Goal: Task Accomplishment & Management: Use online tool/utility

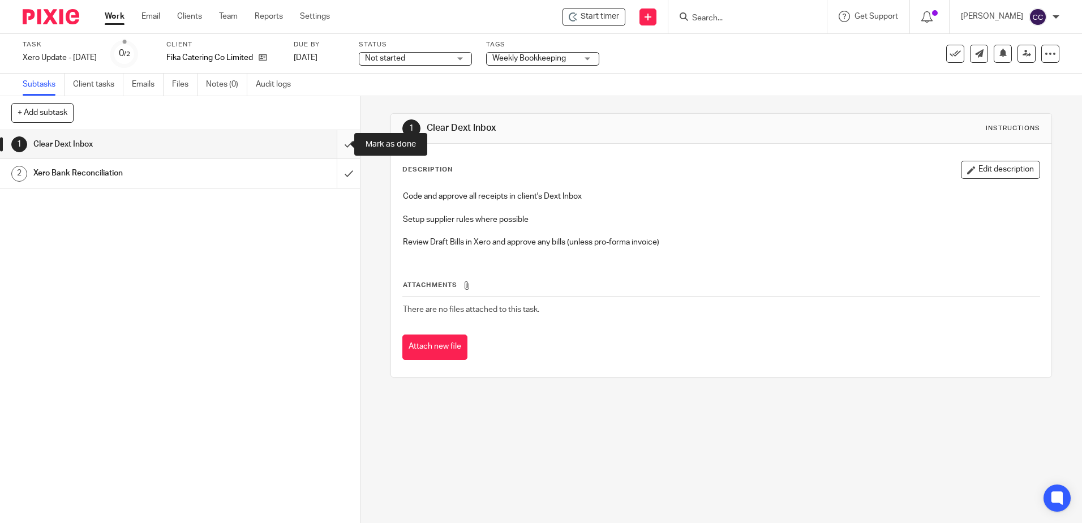
click at [336, 149] on input "submit" at bounding box center [180, 144] width 360 height 28
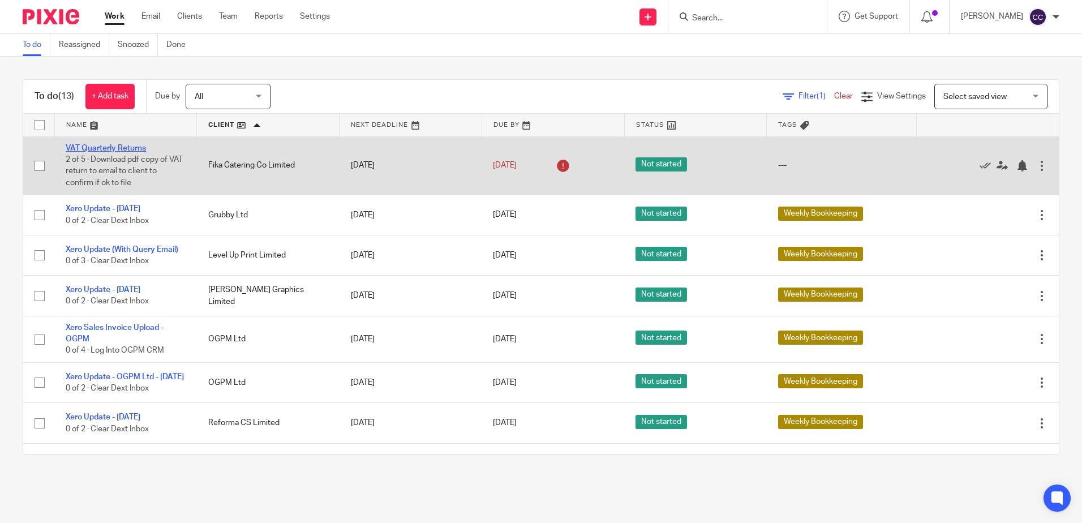
click at [110, 147] on link "VAT Quarterly Returns" at bounding box center [106, 148] width 80 height 8
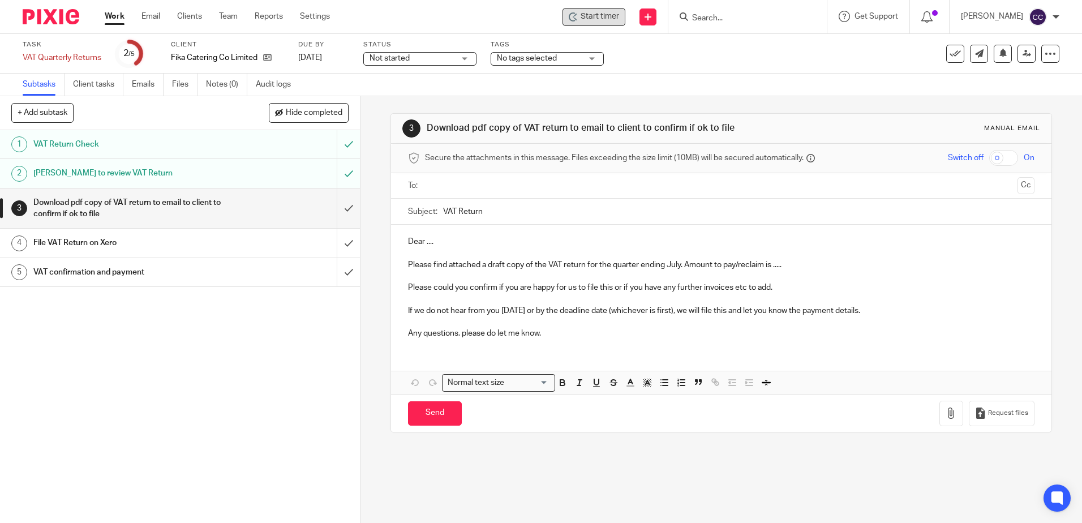
click at [597, 21] on span "Start timer" at bounding box center [600, 17] width 38 height 12
click at [594, 14] on div "Start timer" at bounding box center [594, 17] width 50 height 12
click at [446, 182] on input "text" at bounding box center [720, 185] width 583 height 13
click at [463, 244] on p "Dear ...." at bounding box center [721, 243] width 626 height 11
click at [785, 268] on p "Please find attached a draft copy of the VAT return for the quarter ending July…" at bounding box center [721, 266] width 626 height 11
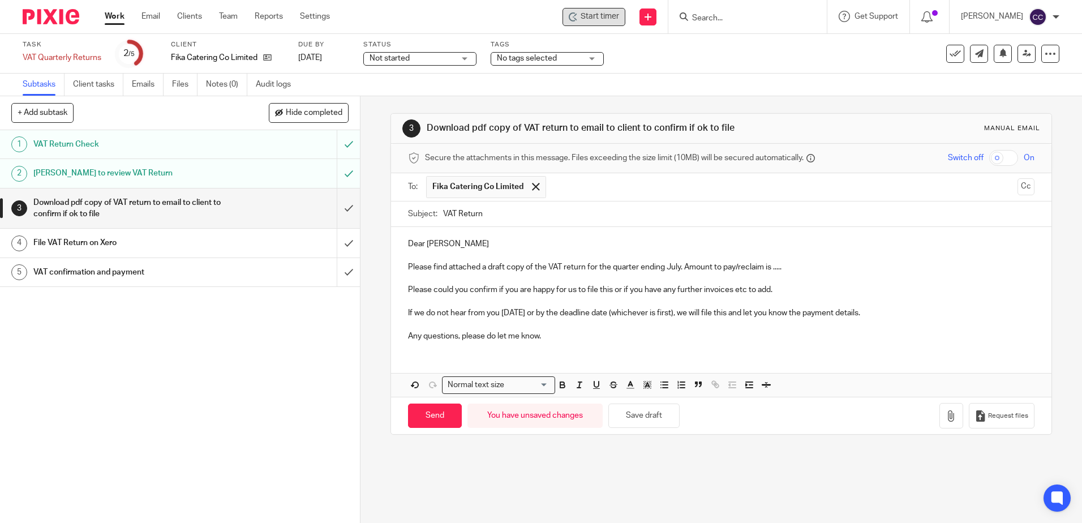
click at [797, 266] on p "Please find attached a draft copy of the VAT return for the quarter ending July…" at bounding box center [721, 266] width 626 height 11
click at [946, 414] on icon "button" at bounding box center [951, 415] width 11 height 11
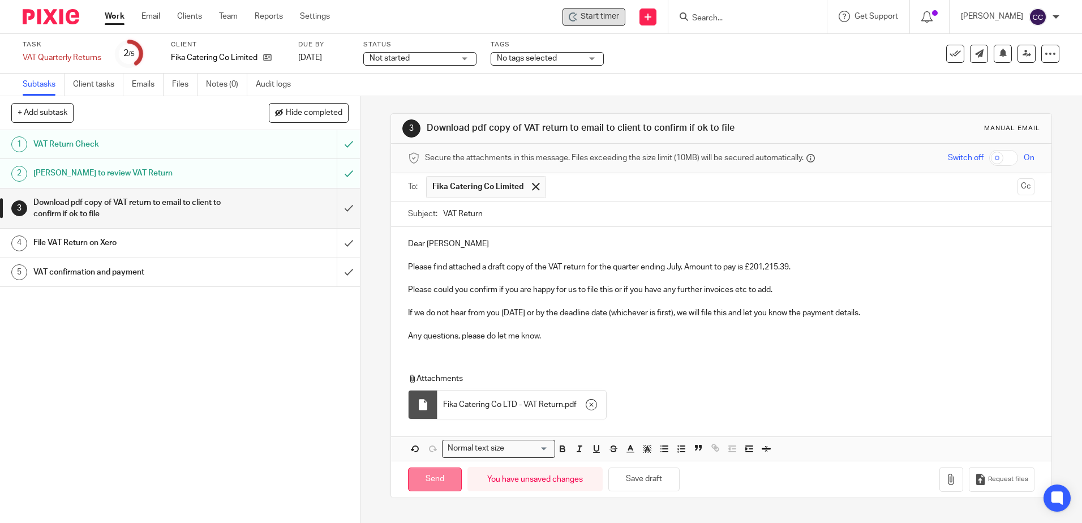
click at [426, 475] on input "Send" at bounding box center [435, 479] width 54 height 24
type input "Sent"
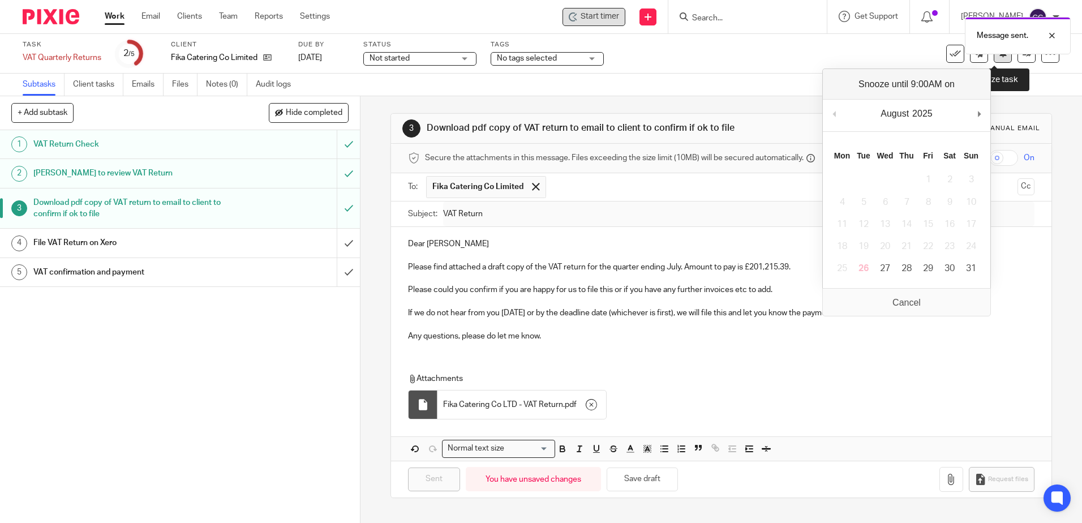
click at [994, 56] on button at bounding box center [1003, 54] width 18 height 18
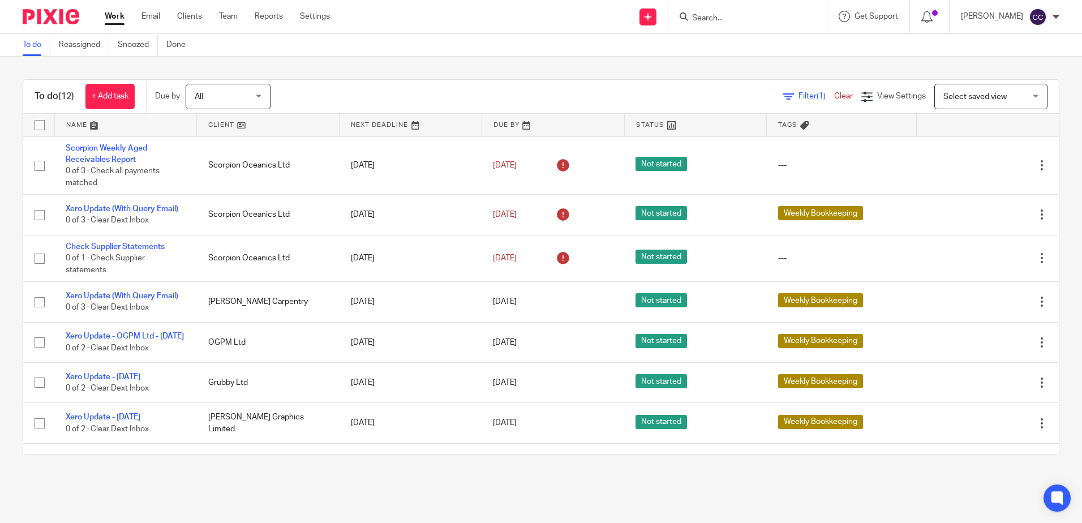
click at [225, 122] on link at bounding box center [268, 125] width 142 height 23
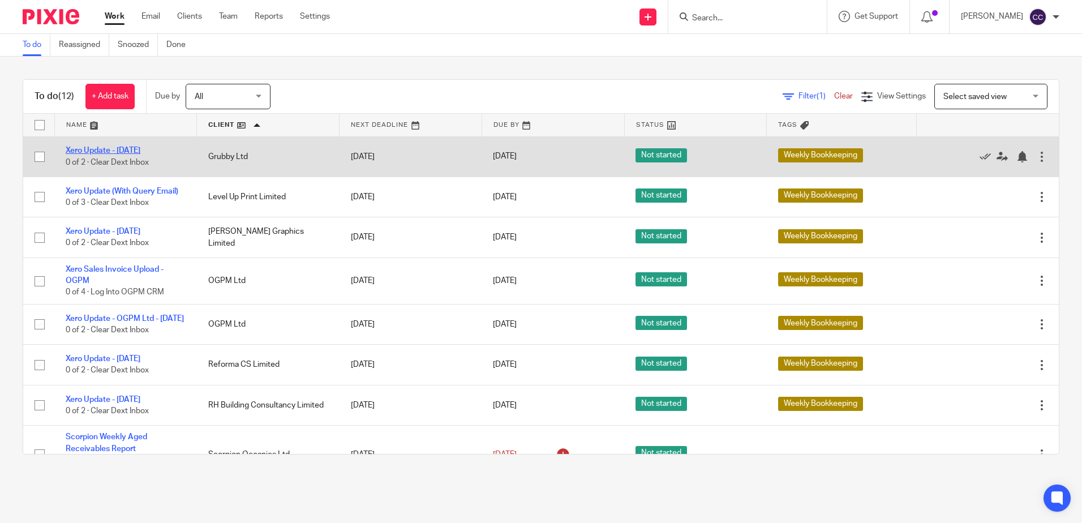
click at [104, 152] on link "Xero Update - [DATE]" at bounding box center [103, 151] width 75 height 8
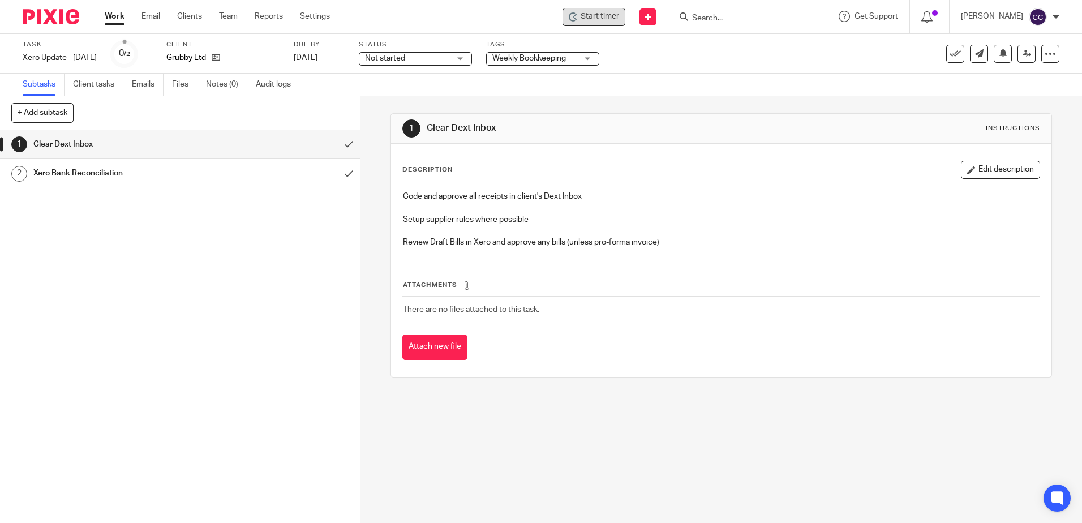
click at [605, 21] on span "Start timer" at bounding box center [600, 17] width 38 height 12
click at [594, 19] on div "Start timer" at bounding box center [594, 17] width 50 height 12
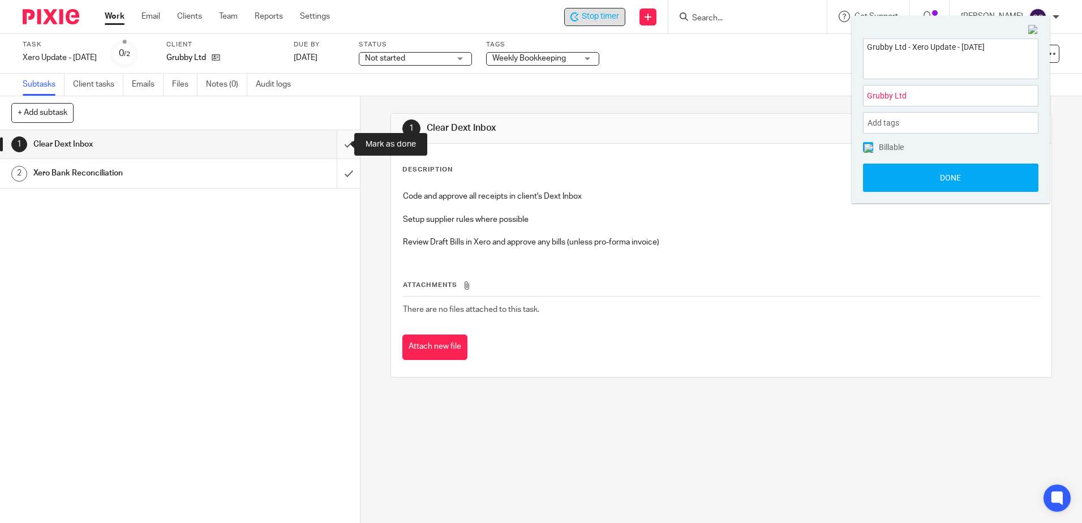
click at [335, 143] on input "submit" at bounding box center [180, 144] width 360 height 28
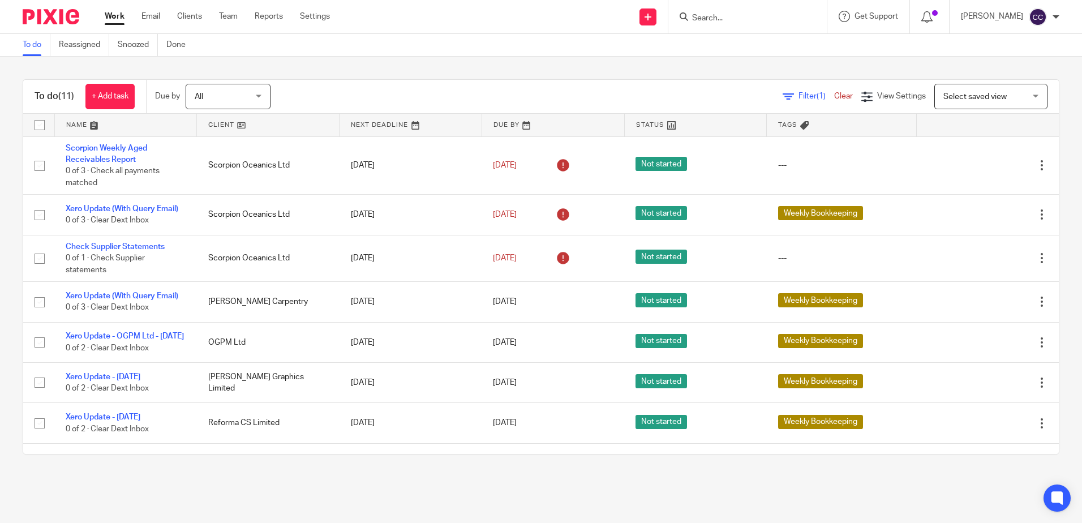
click at [218, 123] on link at bounding box center [268, 125] width 142 height 23
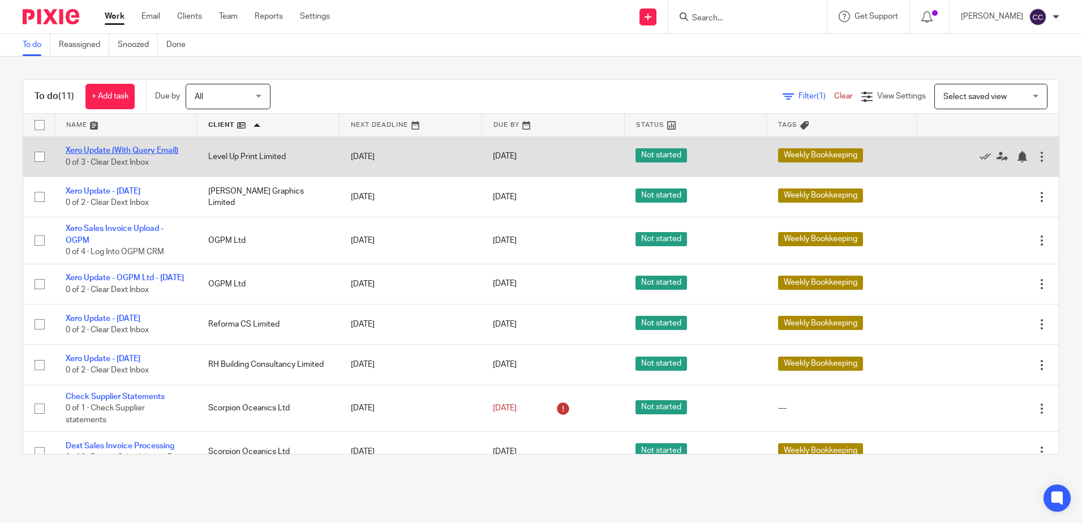
click at [140, 149] on link "Xero Update (With Query Email)" at bounding box center [122, 151] width 113 height 8
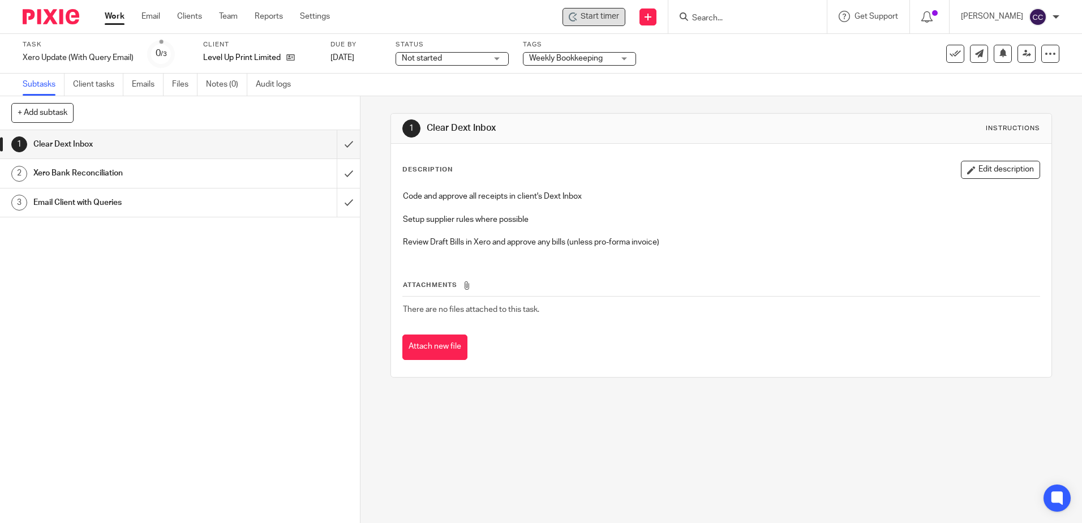
click at [617, 18] on span "Start timer" at bounding box center [600, 17] width 38 height 12
click at [596, 20] on span "Start timer" at bounding box center [600, 17] width 38 height 12
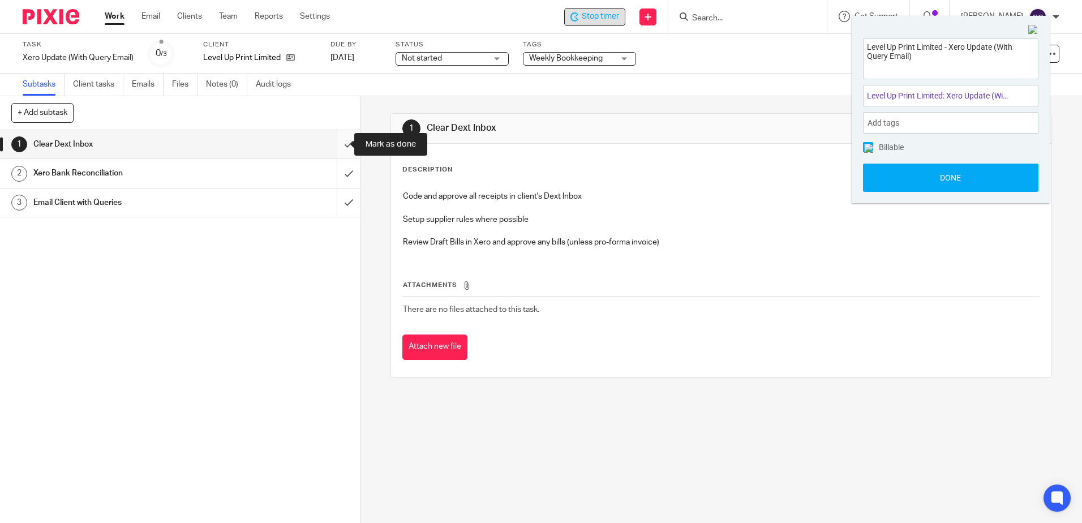
click at [336, 146] on input "submit" at bounding box center [180, 144] width 360 height 28
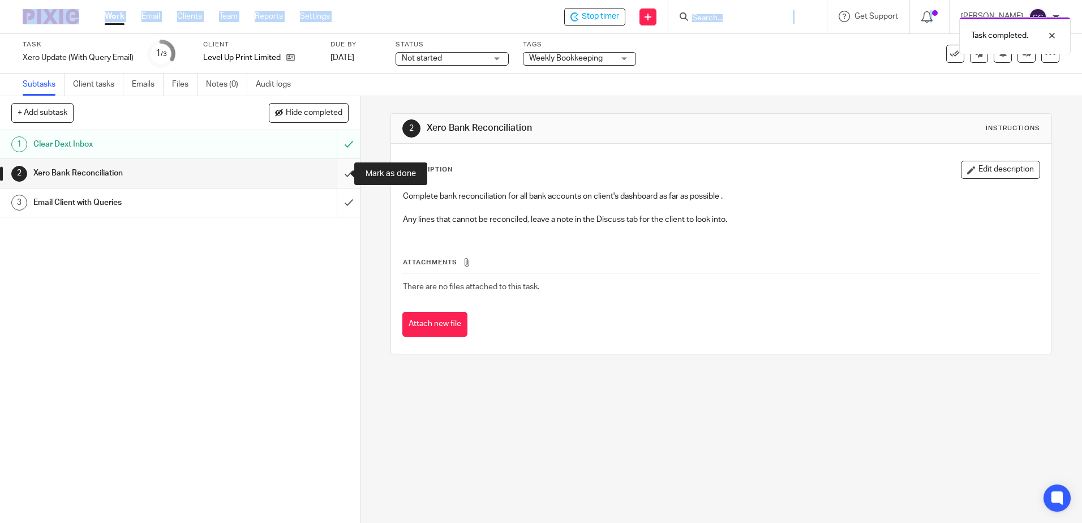
click at [340, 172] on input "submit" at bounding box center [180, 173] width 360 height 28
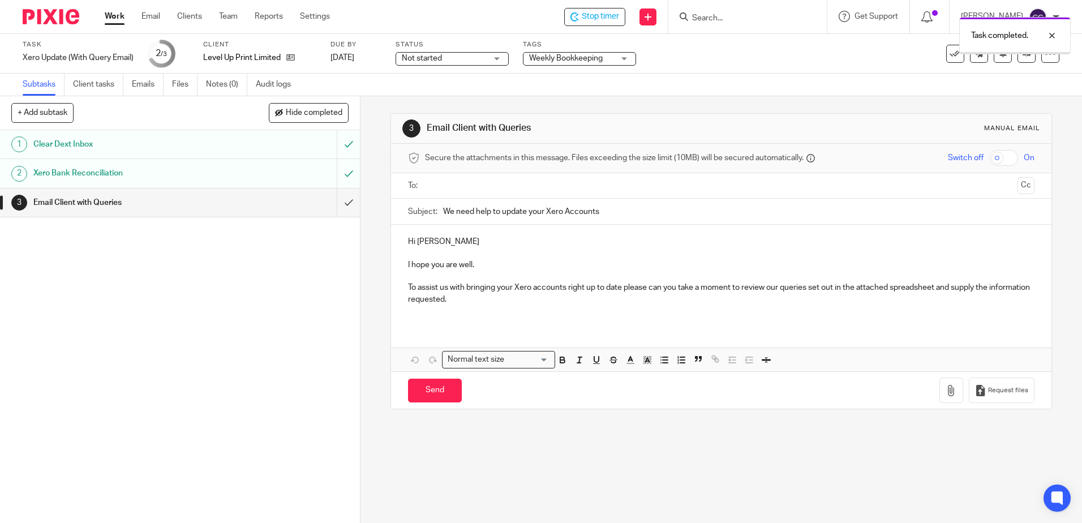
click at [463, 188] on input "text" at bounding box center [720, 185] width 583 height 13
click at [939, 386] on button "button" at bounding box center [951, 392] width 24 height 25
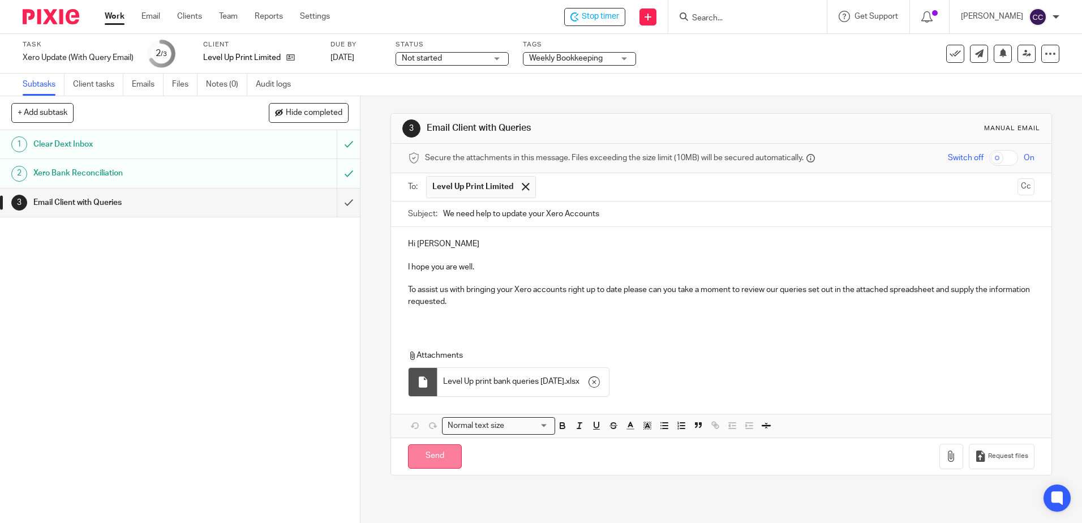
click at [422, 456] on input "Send" at bounding box center [435, 456] width 54 height 24
type input "Sent"
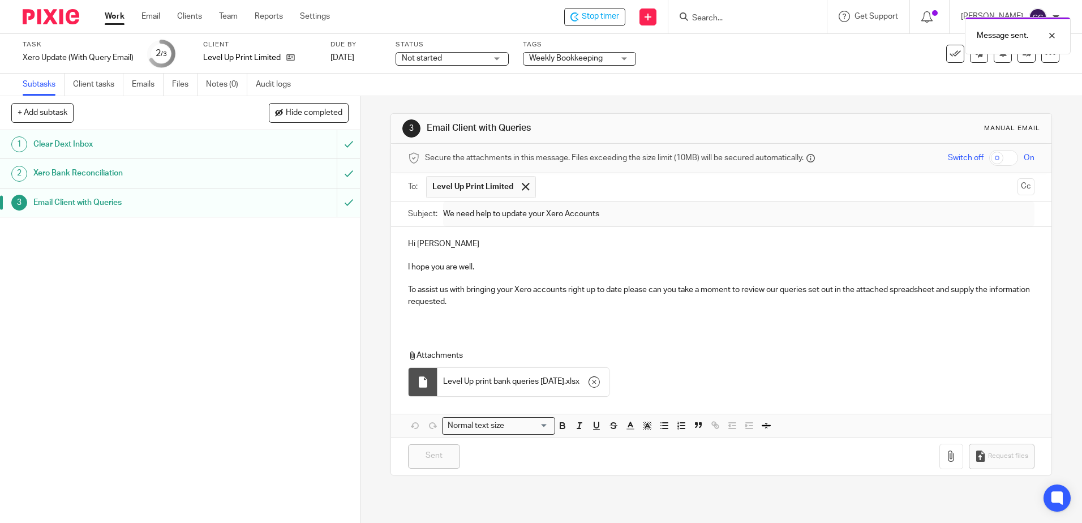
click at [108, 16] on link "Work" at bounding box center [115, 16] width 20 height 11
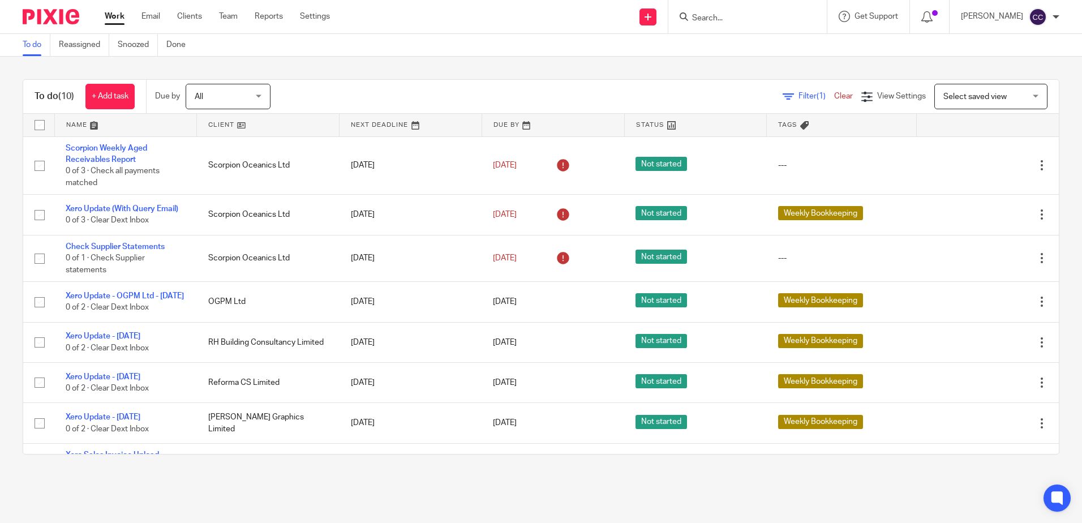
click at [215, 124] on link at bounding box center [268, 125] width 142 height 23
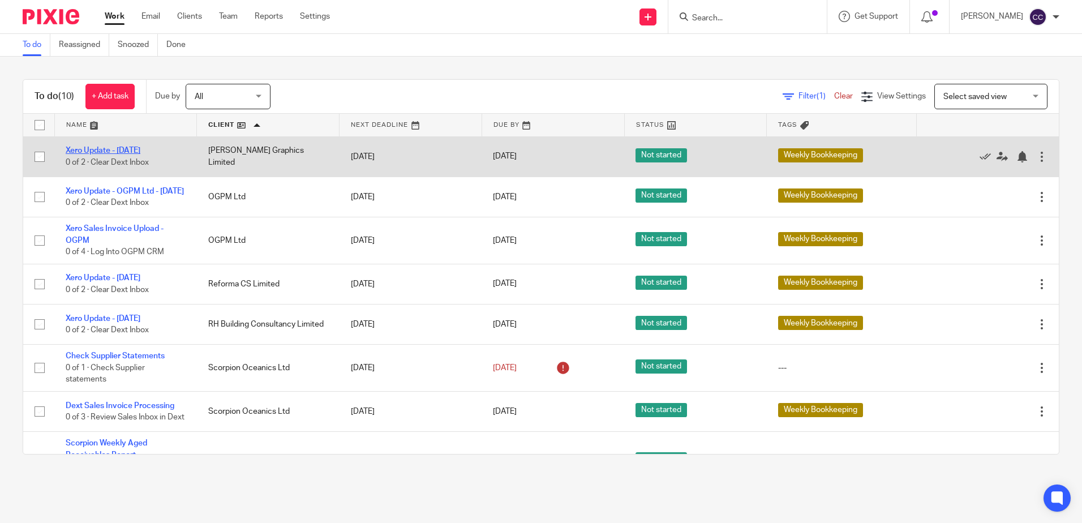
click at [115, 151] on link "Xero Update - [DATE]" at bounding box center [103, 151] width 75 height 8
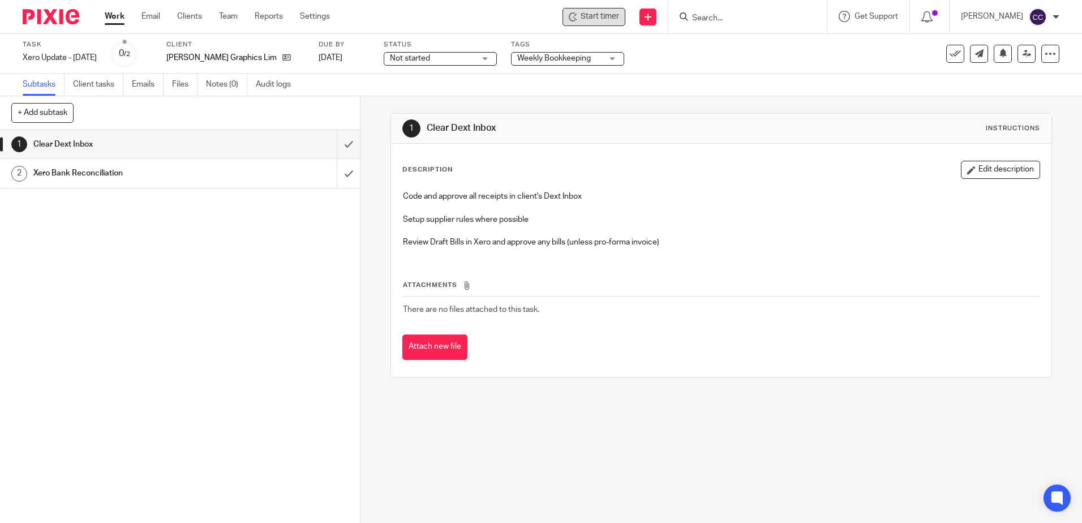
click at [578, 15] on icon at bounding box center [573, 16] width 9 height 9
click at [609, 15] on span "Start timer" at bounding box center [600, 17] width 38 height 12
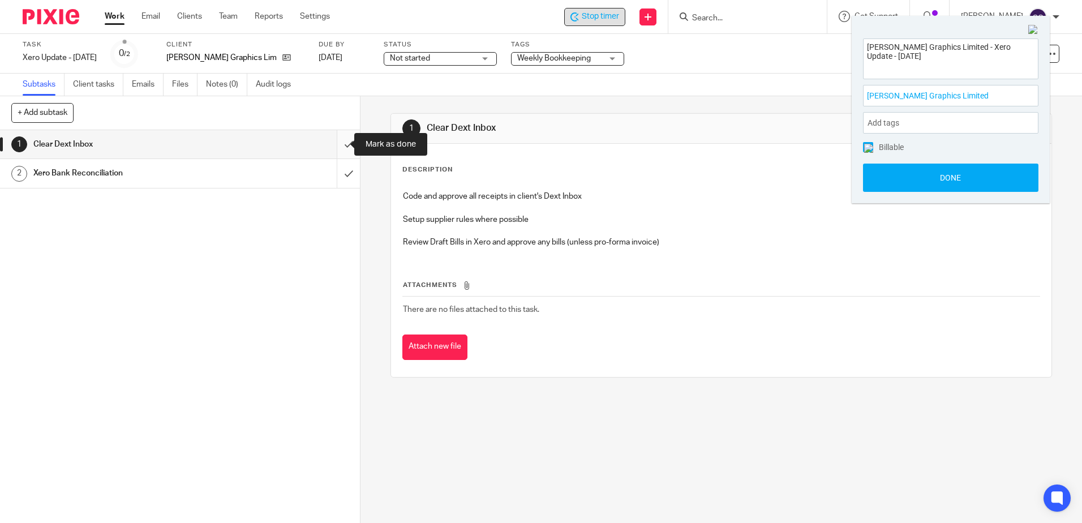
click at [340, 144] on input "submit" at bounding box center [180, 144] width 360 height 28
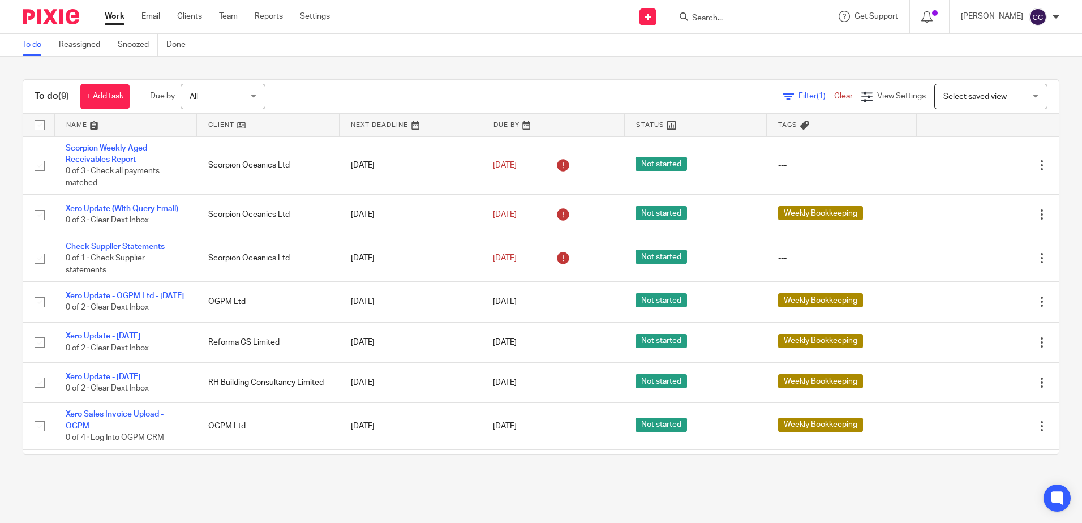
click at [216, 128] on link at bounding box center [268, 125] width 142 height 23
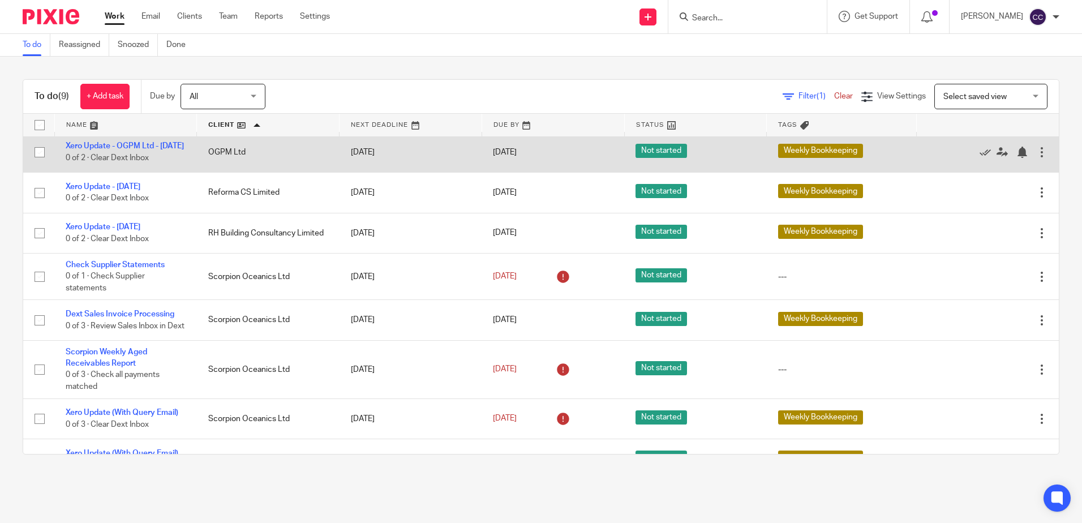
scroll to position [88, 0]
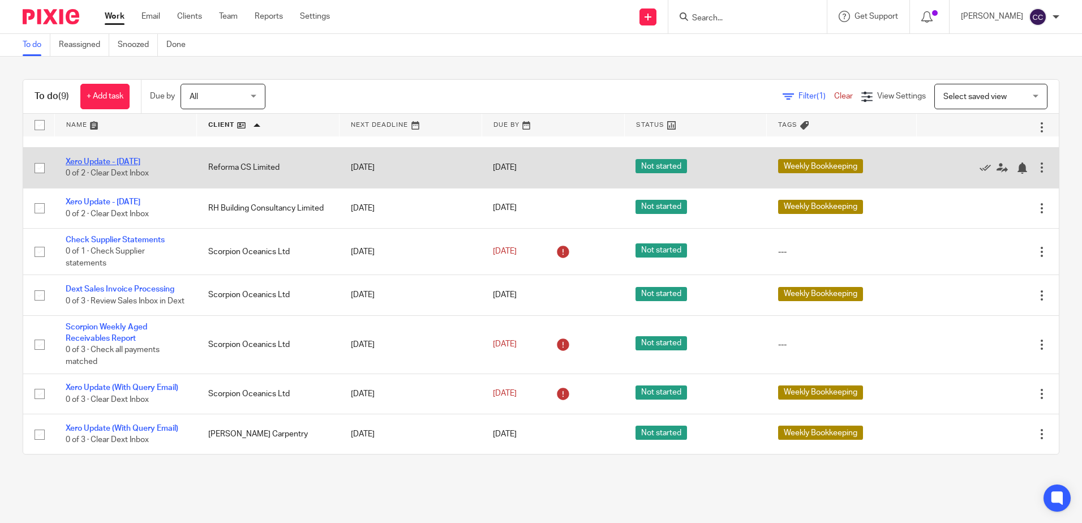
click at [117, 158] on link "Xero Update - [DATE]" at bounding box center [103, 162] width 75 height 8
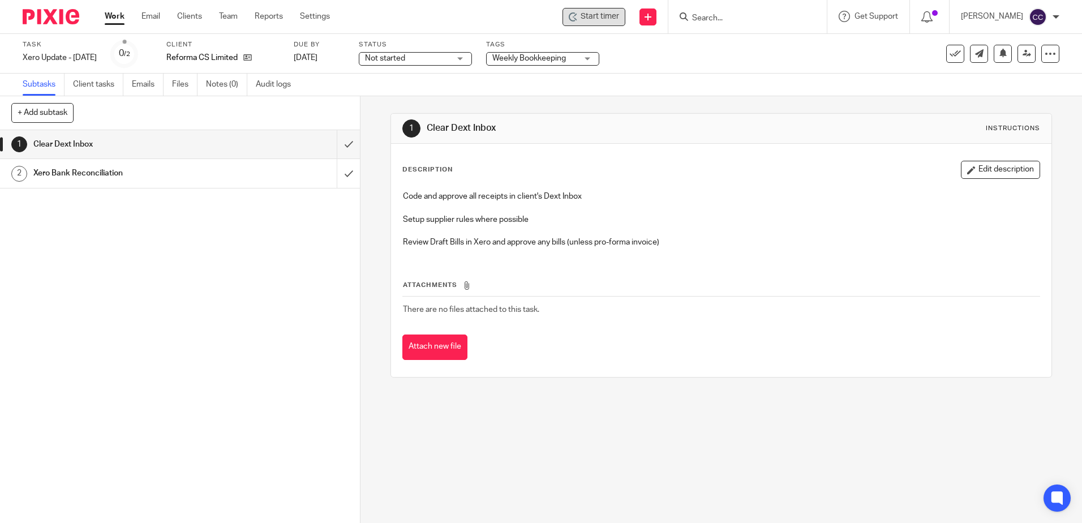
click at [616, 23] on div "Start timer" at bounding box center [593, 17] width 63 height 18
click at [606, 16] on span "Start timer" at bounding box center [600, 17] width 38 height 12
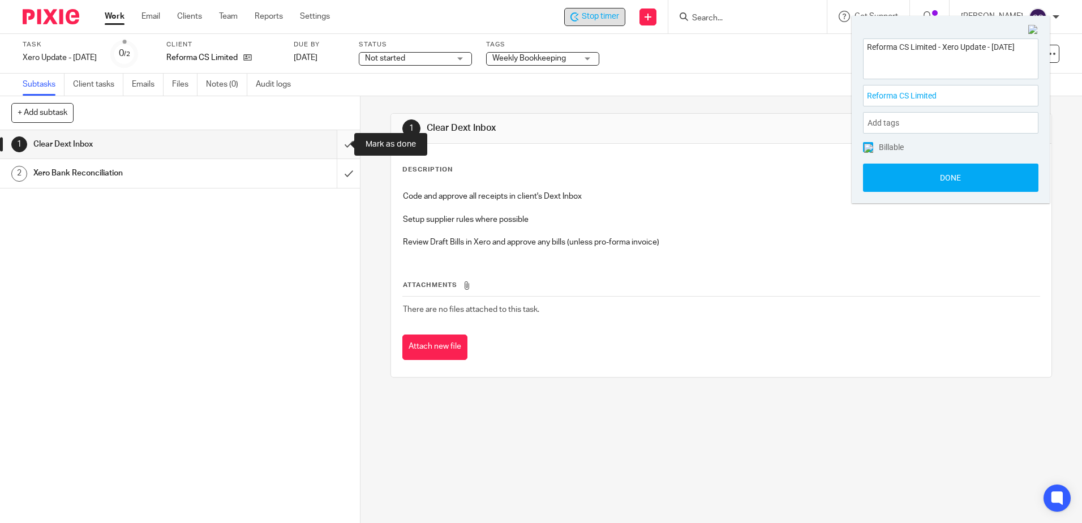
click at [333, 143] on input "submit" at bounding box center [180, 144] width 360 height 28
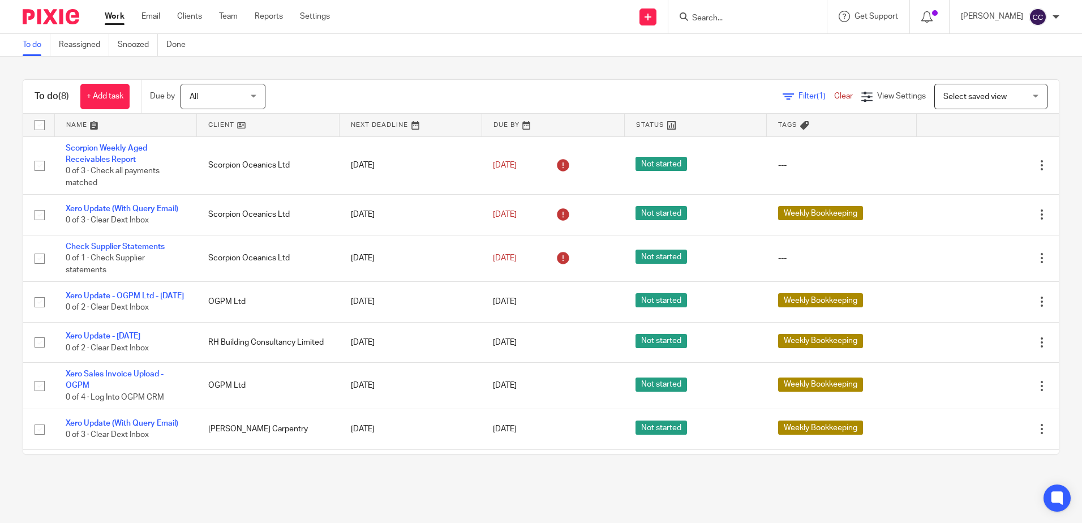
click at [209, 127] on link at bounding box center [268, 125] width 142 height 23
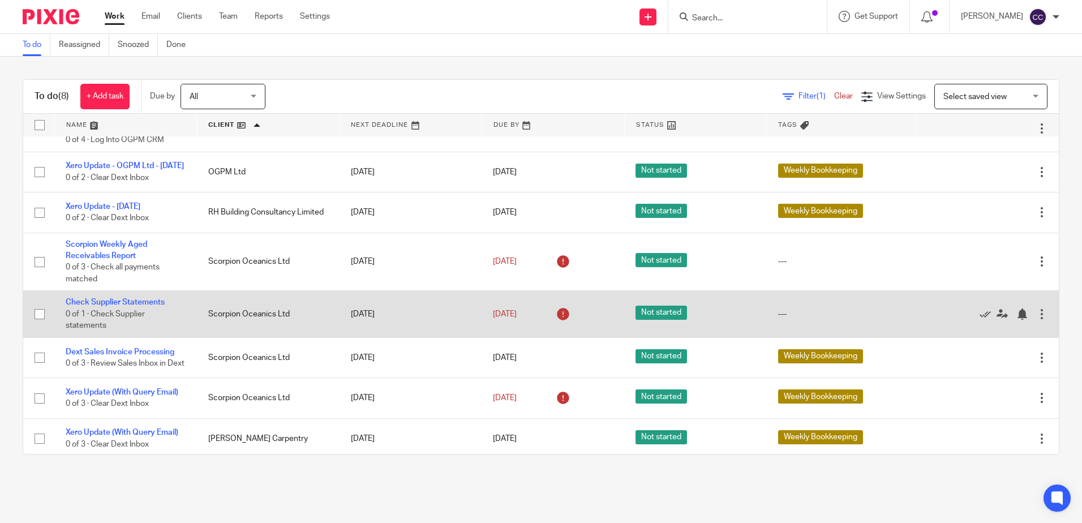
scroll to position [48, 0]
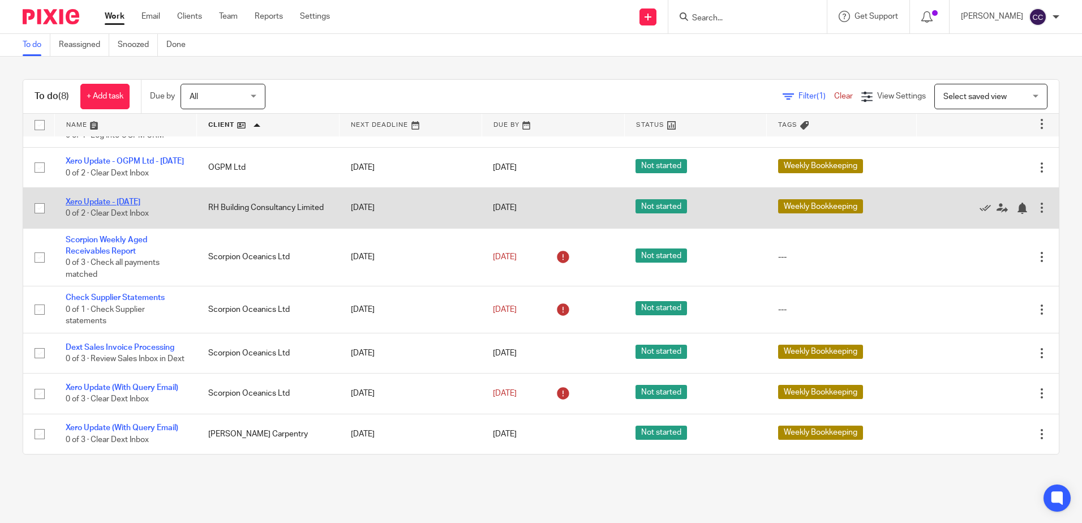
click at [87, 198] on link "Xero Update - [DATE]" at bounding box center [103, 202] width 75 height 8
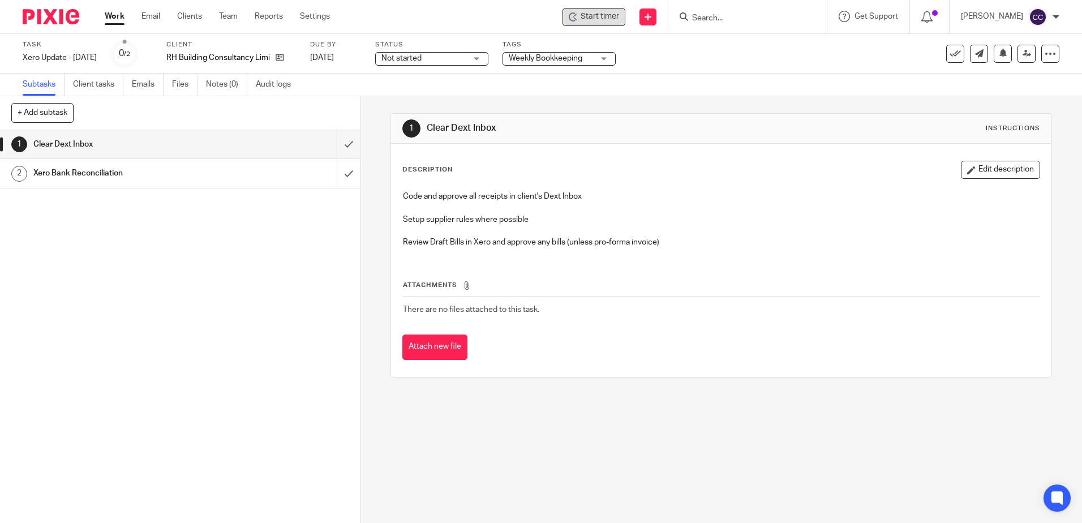
click at [603, 23] on div "Start timer" at bounding box center [593, 17] width 63 height 18
click at [601, 19] on span "Start timer" at bounding box center [600, 17] width 38 height 12
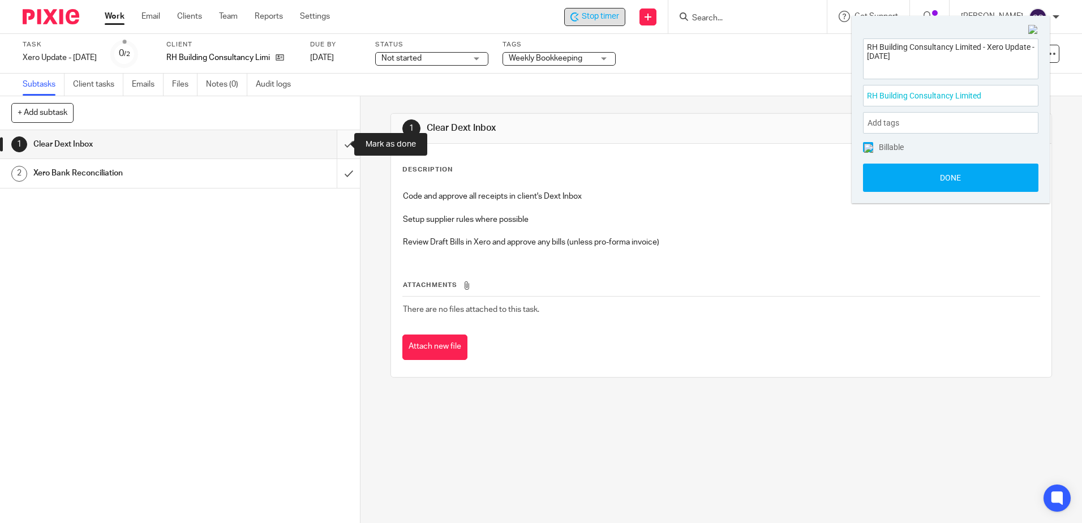
click at [336, 144] on input "submit" at bounding box center [180, 144] width 360 height 28
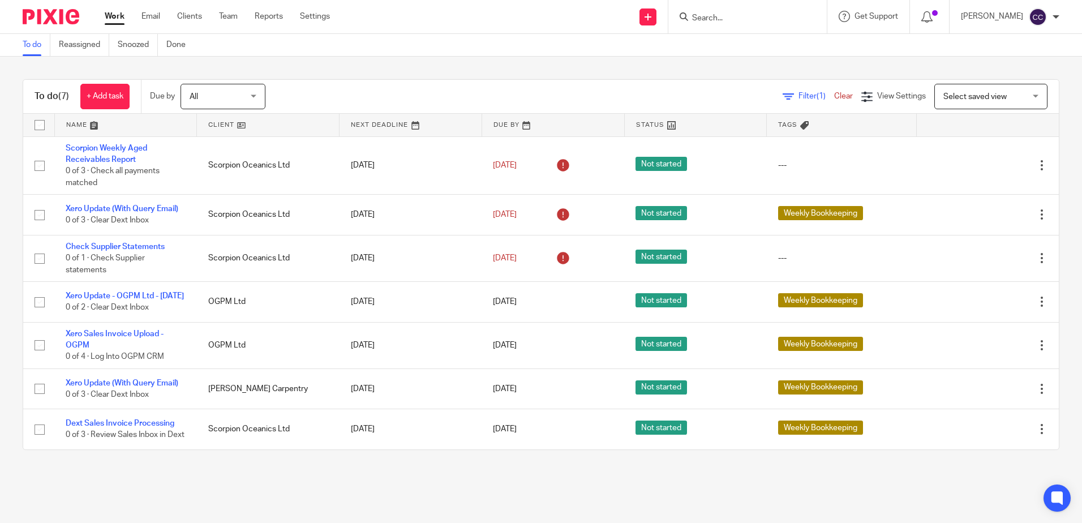
click at [216, 123] on link at bounding box center [268, 125] width 142 height 23
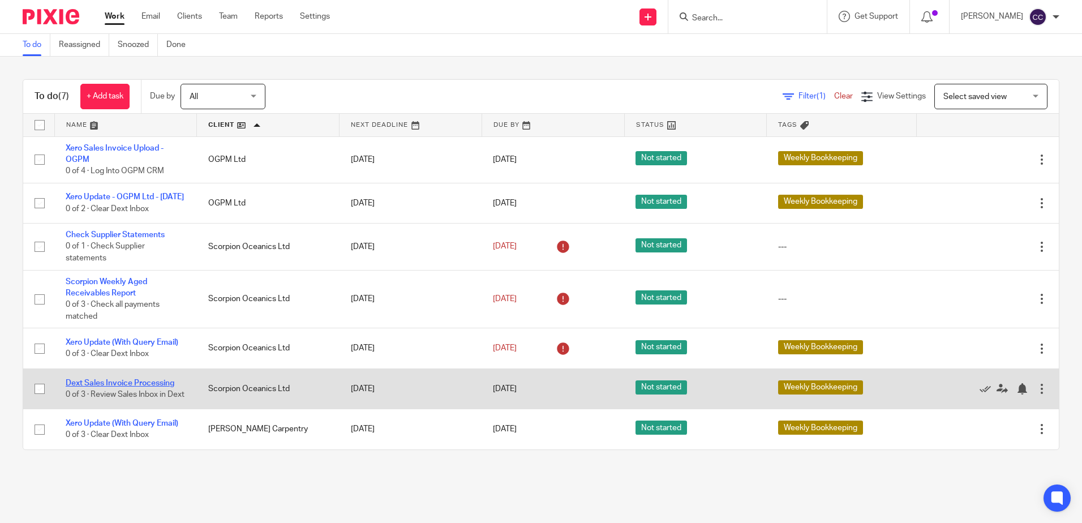
scroll to position [7, 0]
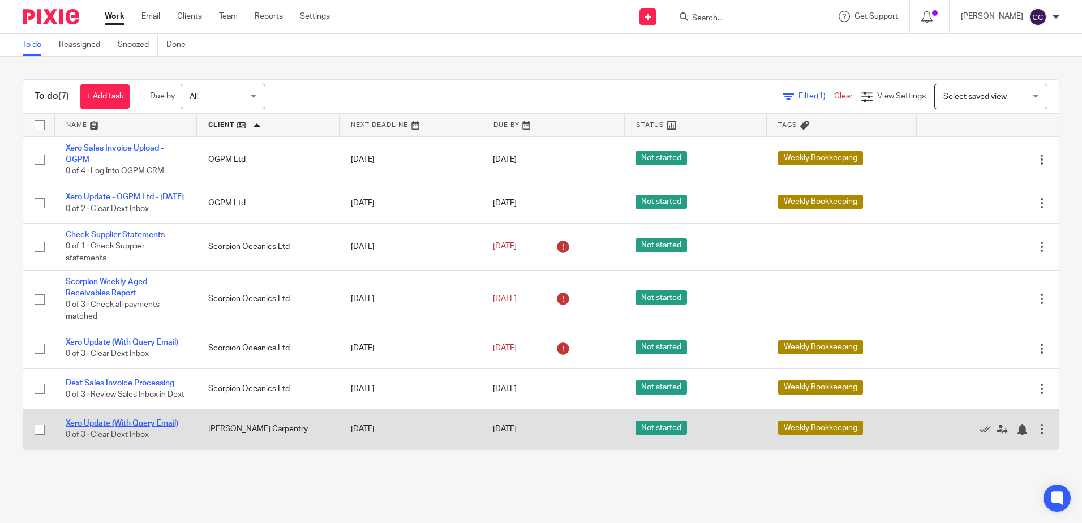
click at [126, 427] on link "Xero Update (With Query Email)" at bounding box center [122, 423] width 113 height 8
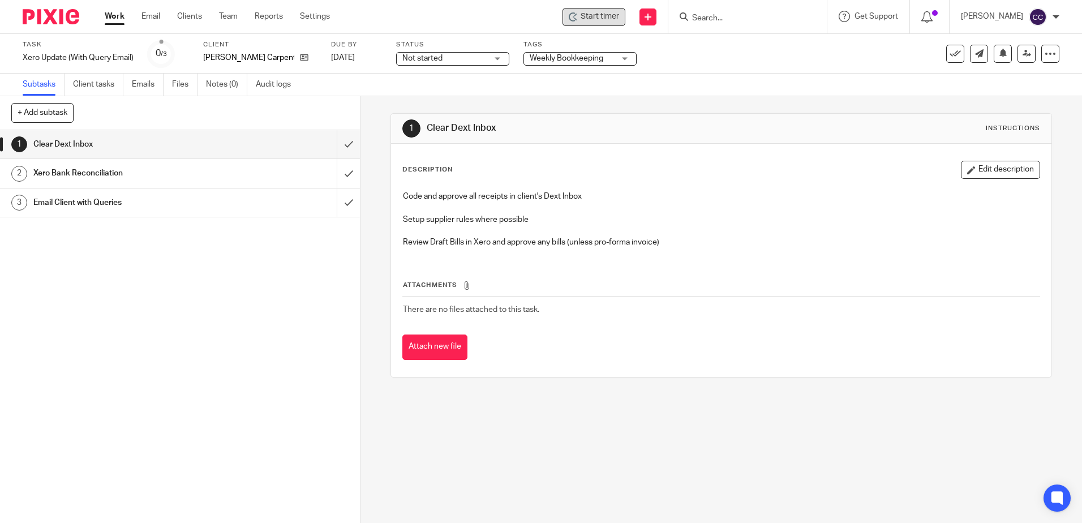
click at [625, 23] on div "Start timer" at bounding box center [593, 17] width 63 height 18
click at [609, 18] on span "Start timer" at bounding box center [600, 17] width 38 height 12
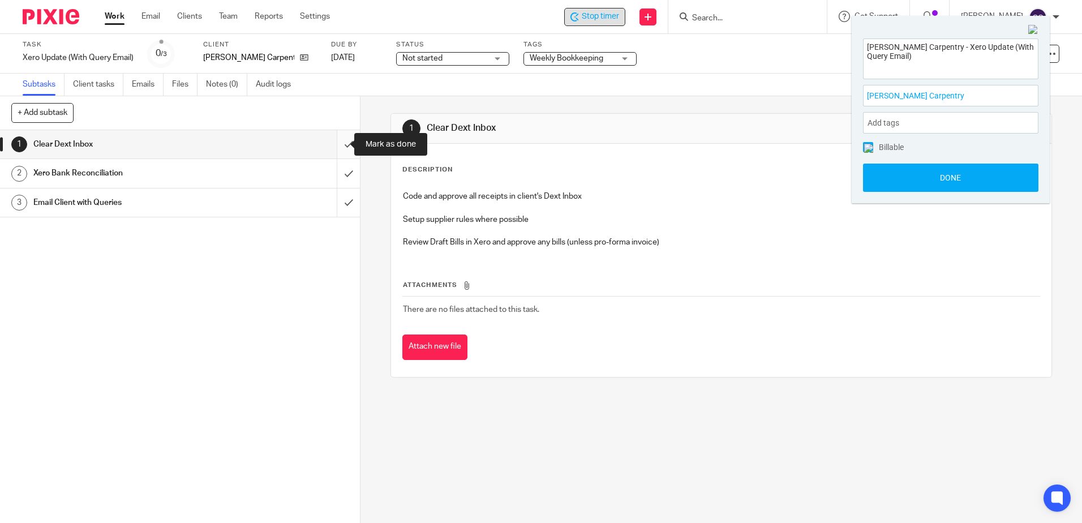
click at [340, 143] on input "submit" at bounding box center [180, 144] width 360 height 28
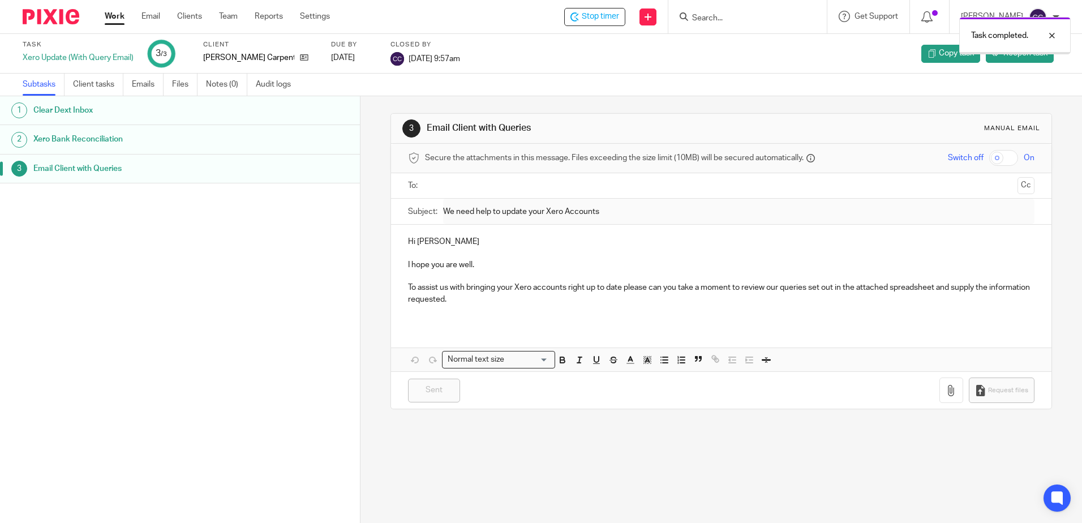
click at [123, 20] on link "Work" at bounding box center [115, 16] width 20 height 11
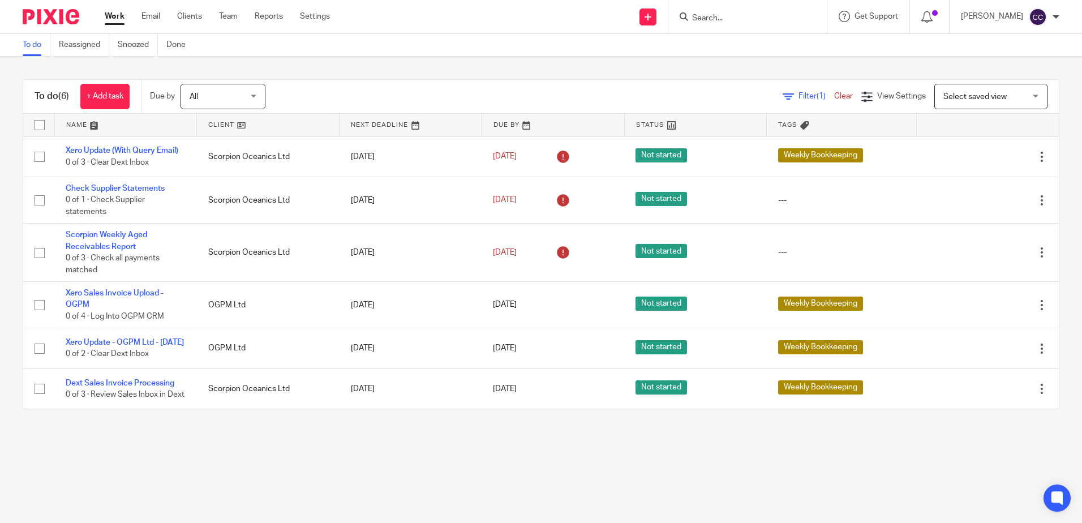
click at [218, 122] on link at bounding box center [268, 125] width 142 height 23
